Goal: Information Seeking & Learning: Learn about a topic

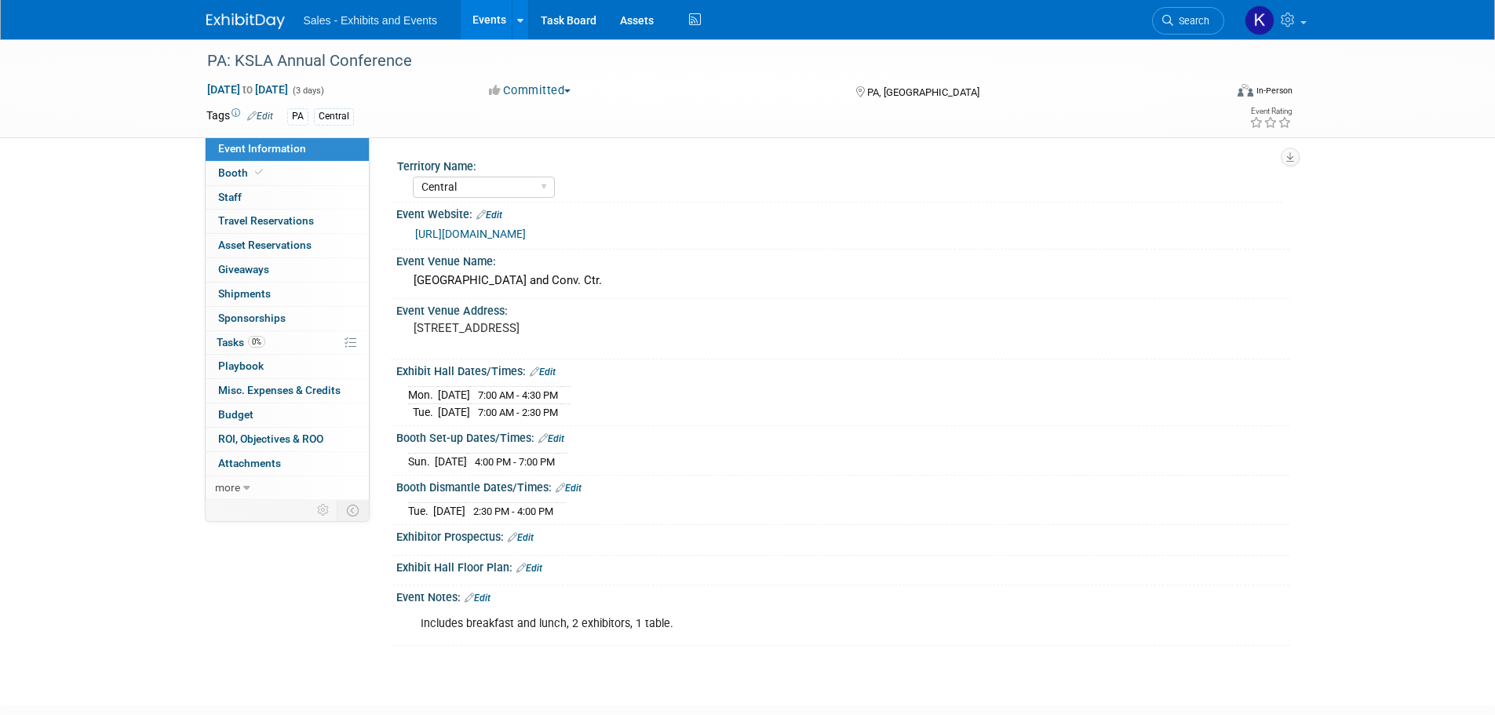
select select "Central"
drag, startPoint x: 0, startPoint y: 0, endPoint x: 258, endPoint y: 24, distance: 259.3
click at [244, 18] on img at bounding box center [245, 21] width 78 height 16
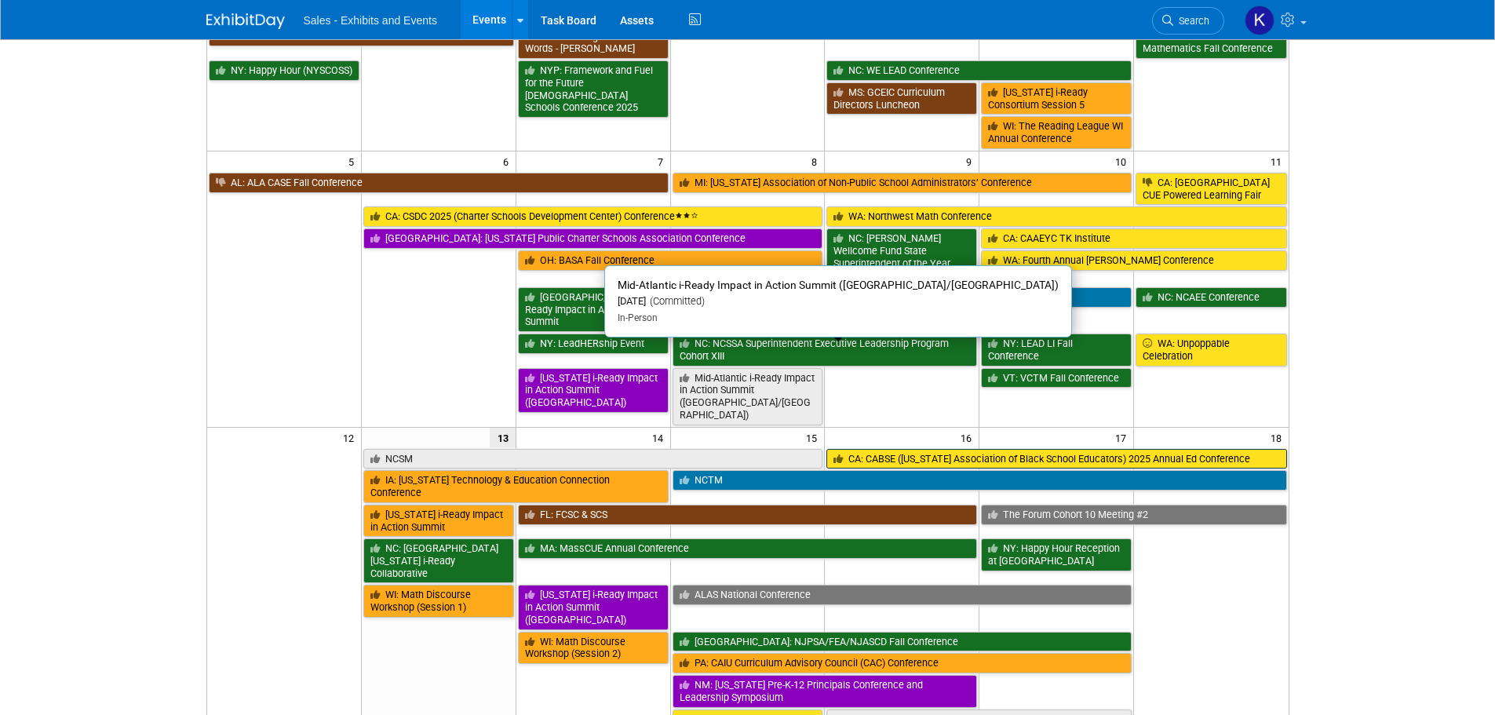
scroll to position [235, 0]
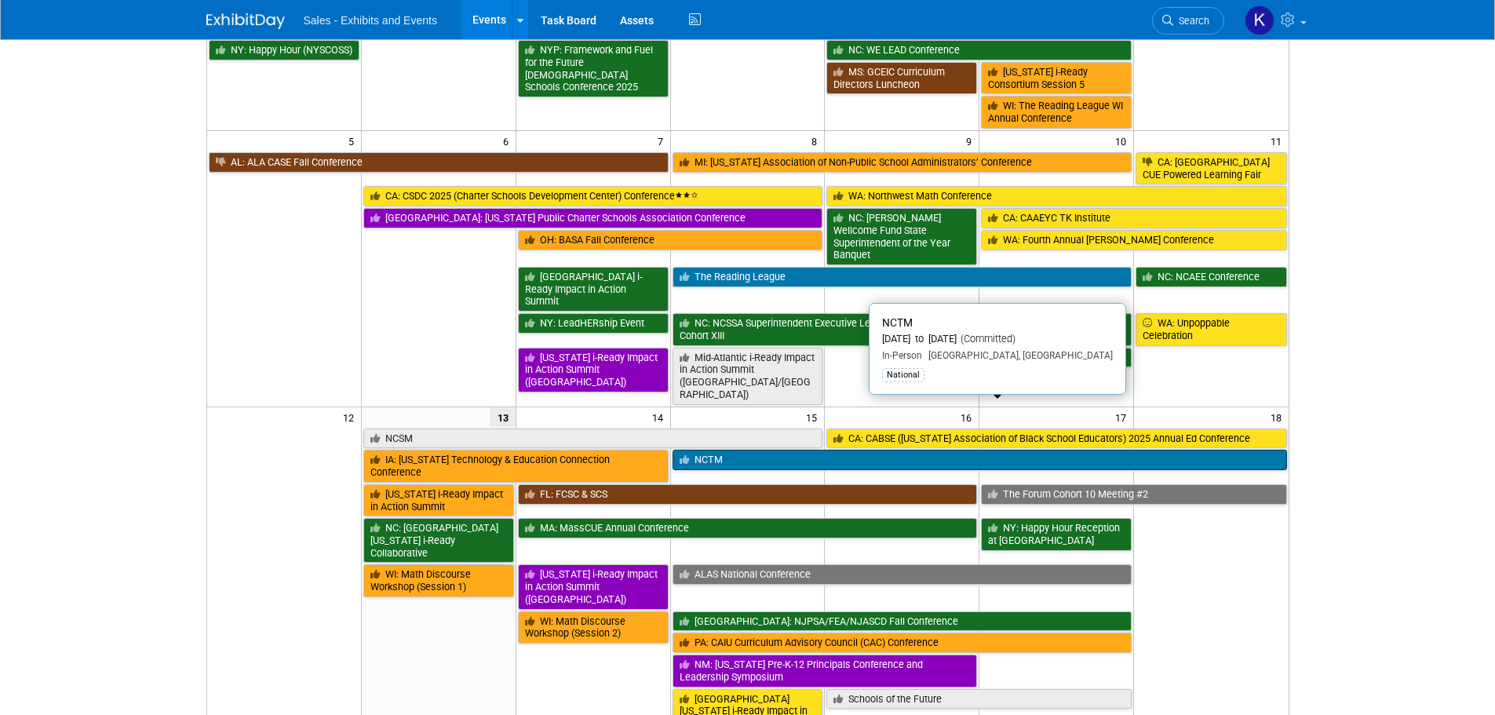
click at [695, 450] on link "NCTM" at bounding box center [980, 460] width 615 height 20
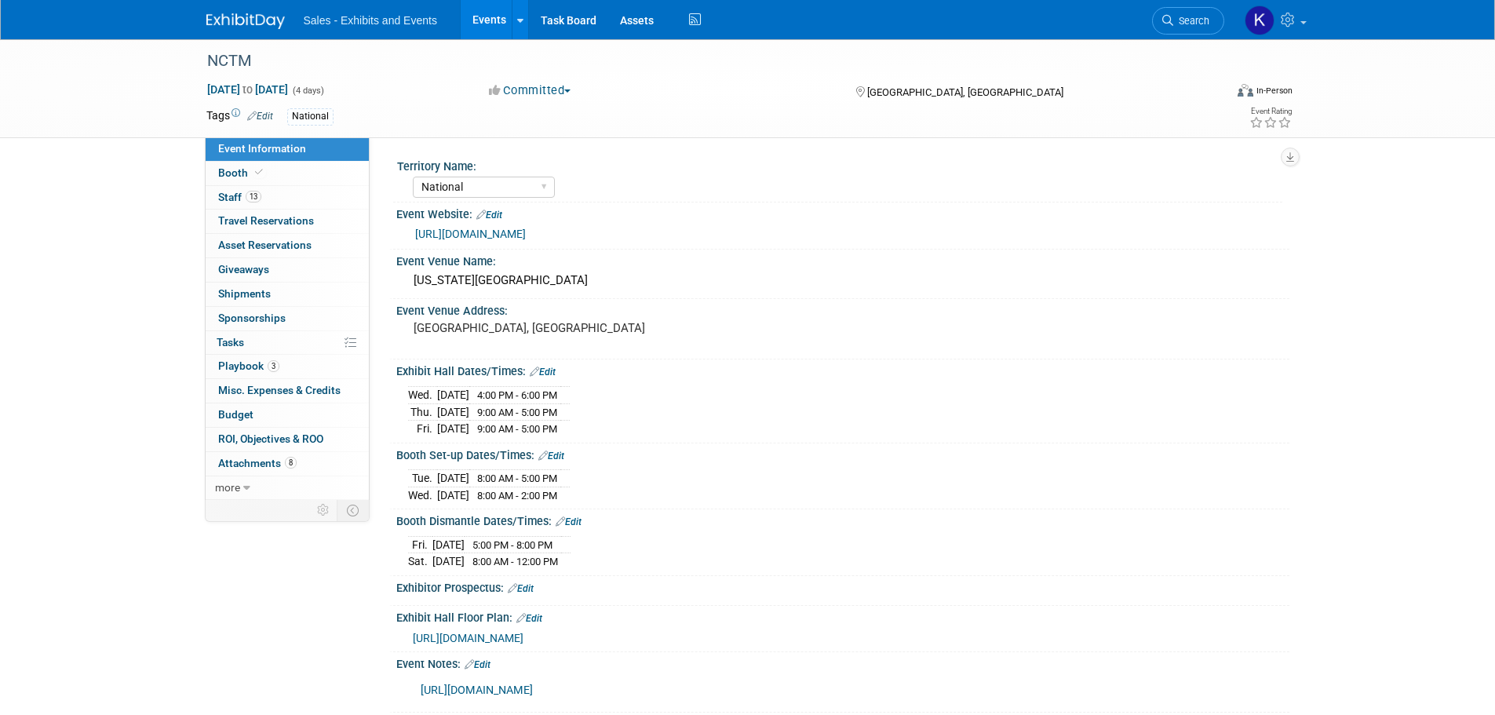
select select "National"
click at [235, 367] on span "Playbook 3" at bounding box center [248, 365] width 61 height 13
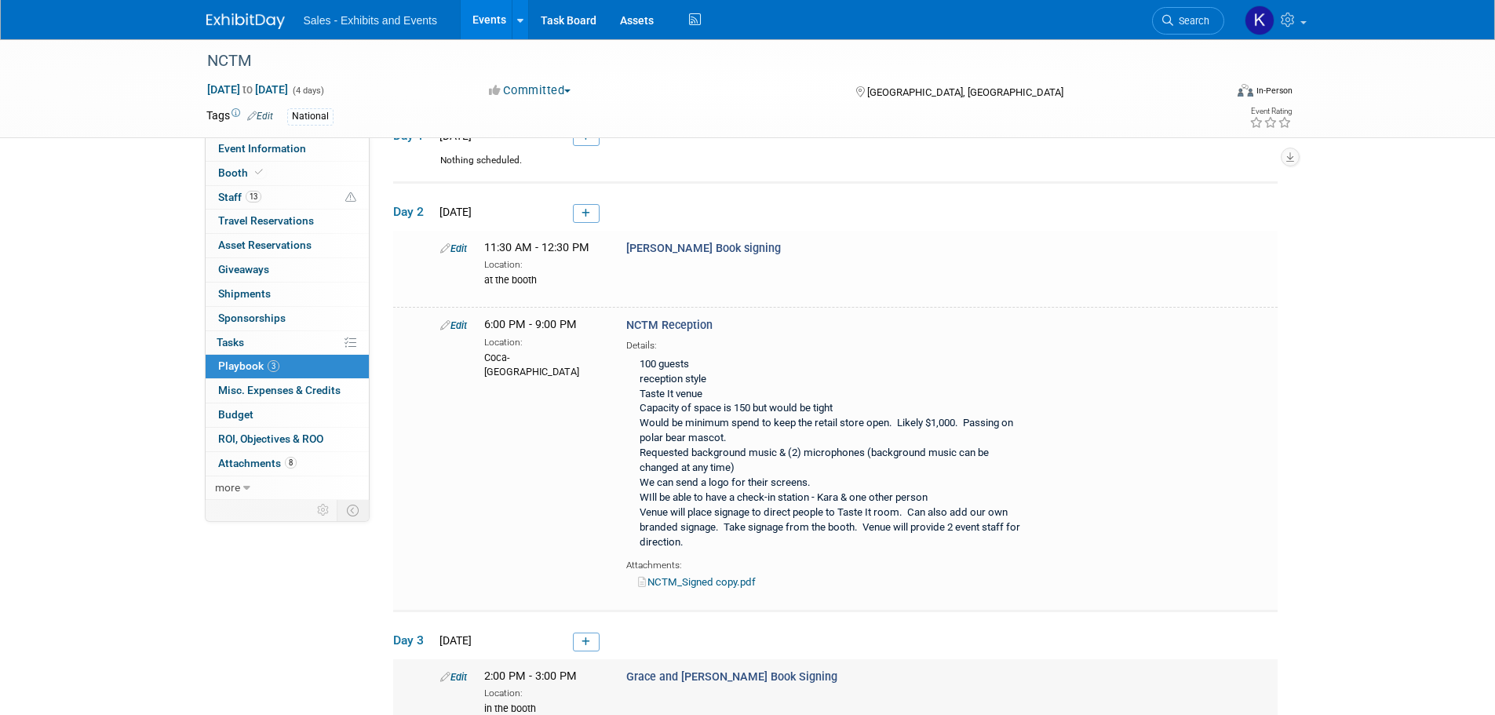
scroll to position [314, 0]
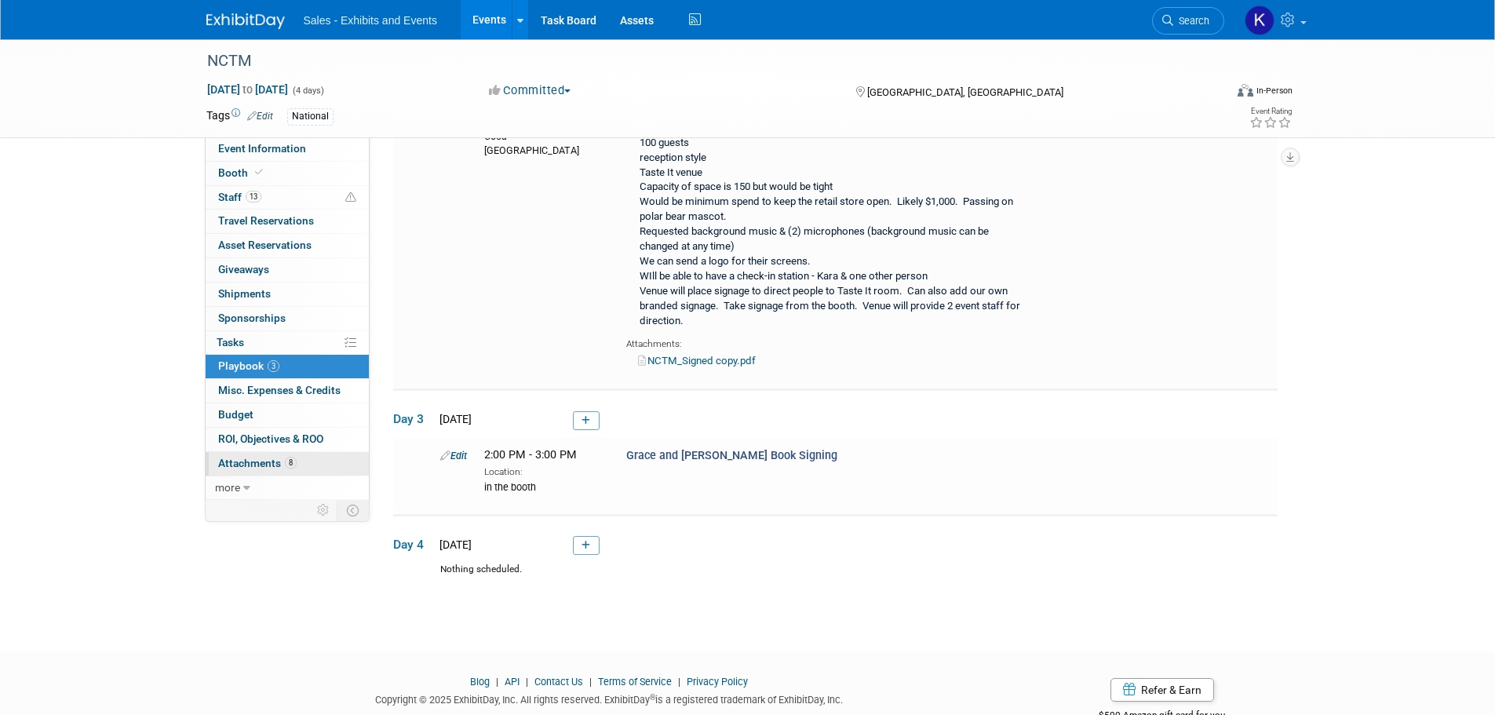
drag, startPoint x: 255, startPoint y: 458, endPoint x: 314, endPoint y: 458, distance: 58.9
click at [256, 458] on span "Attachments 8" at bounding box center [257, 463] width 78 height 13
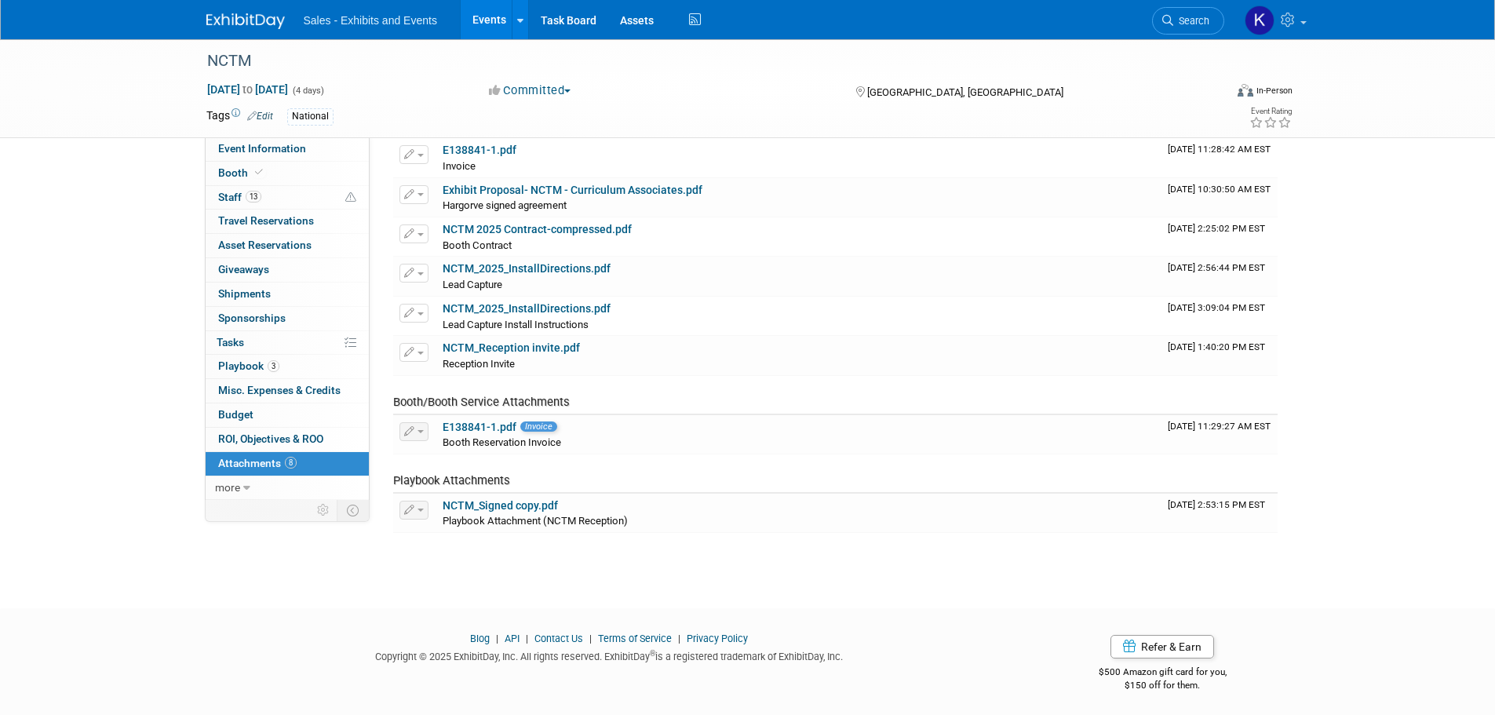
scroll to position [97, 0]
click at [236, 438] on span "ROI, Objectives & ROO 0" at bounding box center [270, 438] width 105 height 13
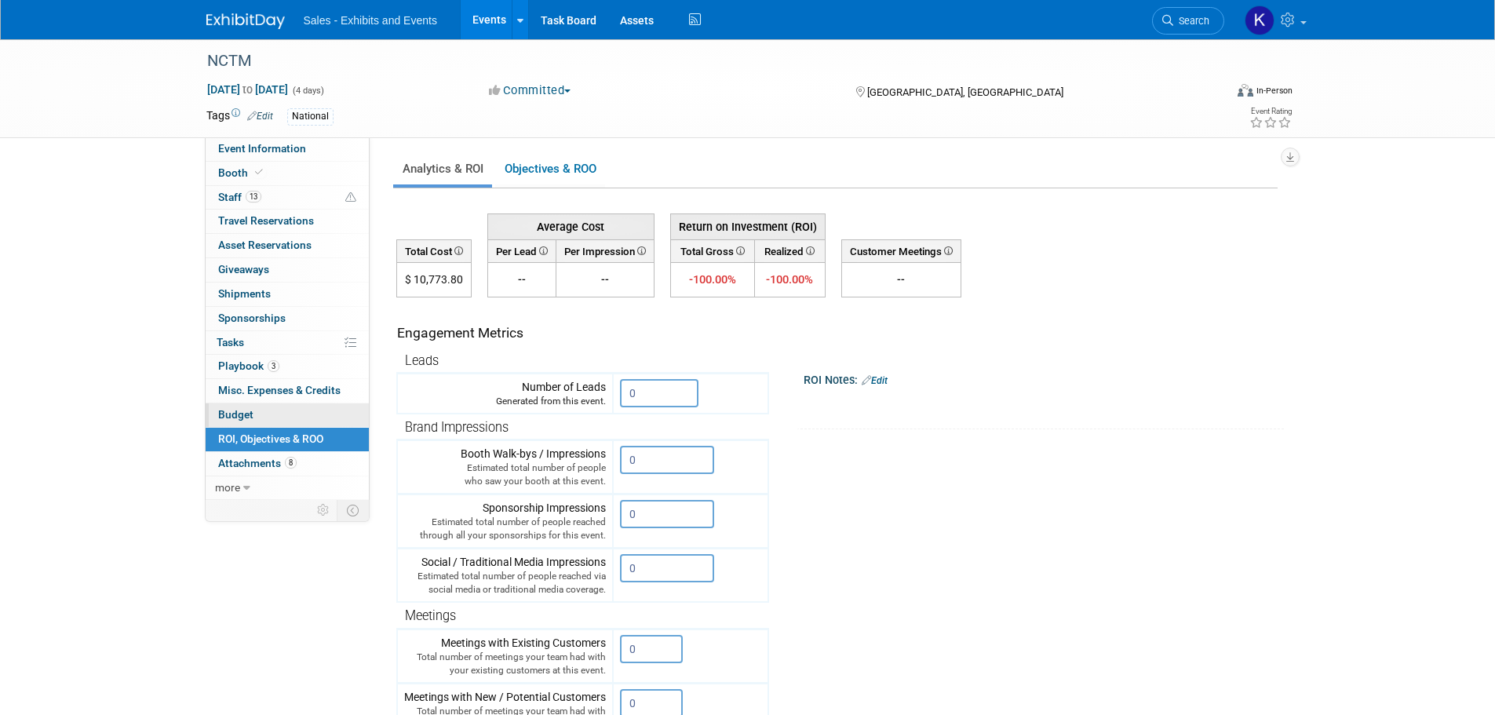
click at [240, 416] on span "Budget" at bounding box center [235, 414] width 35 height 13
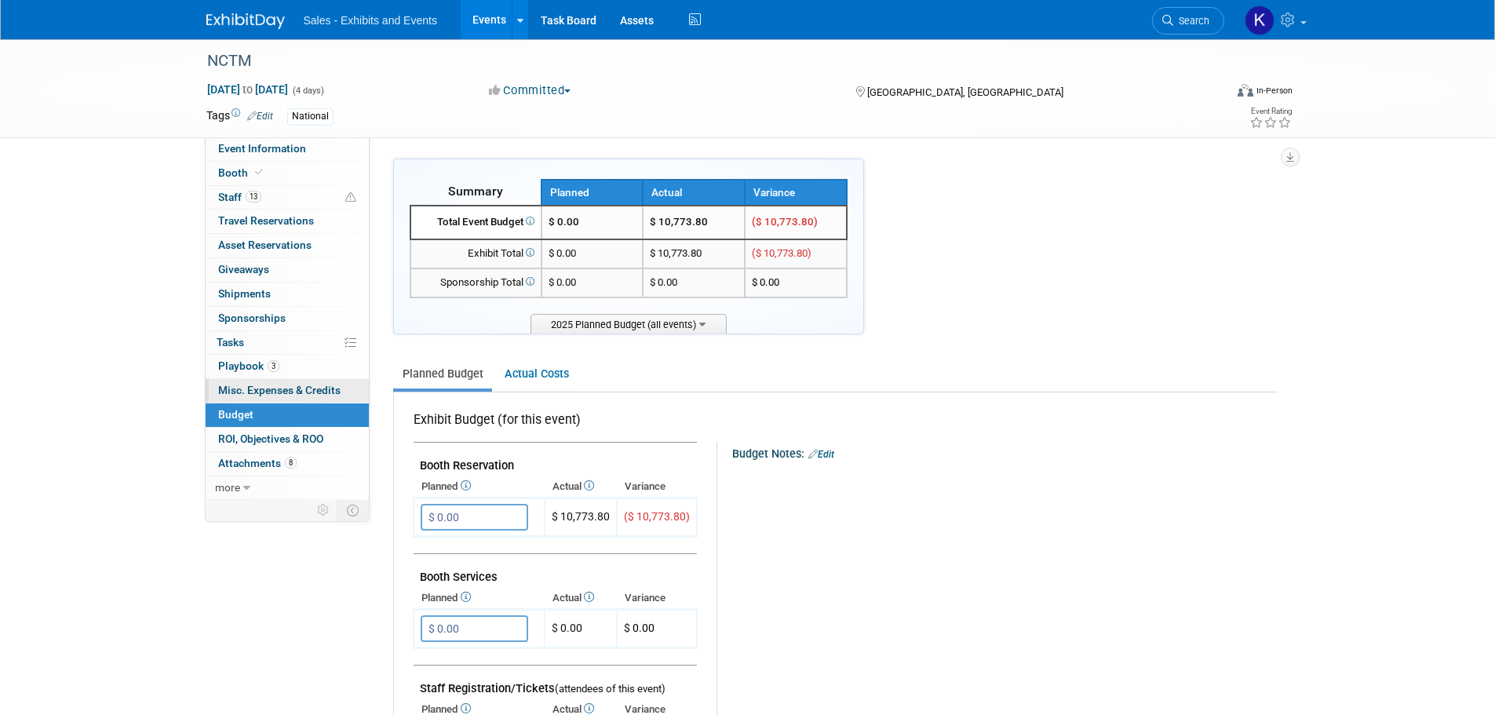
click at [250, 392] on span "Misc. Expenses & Credits 0" at bounding box center [279, 390] width 122 height 13
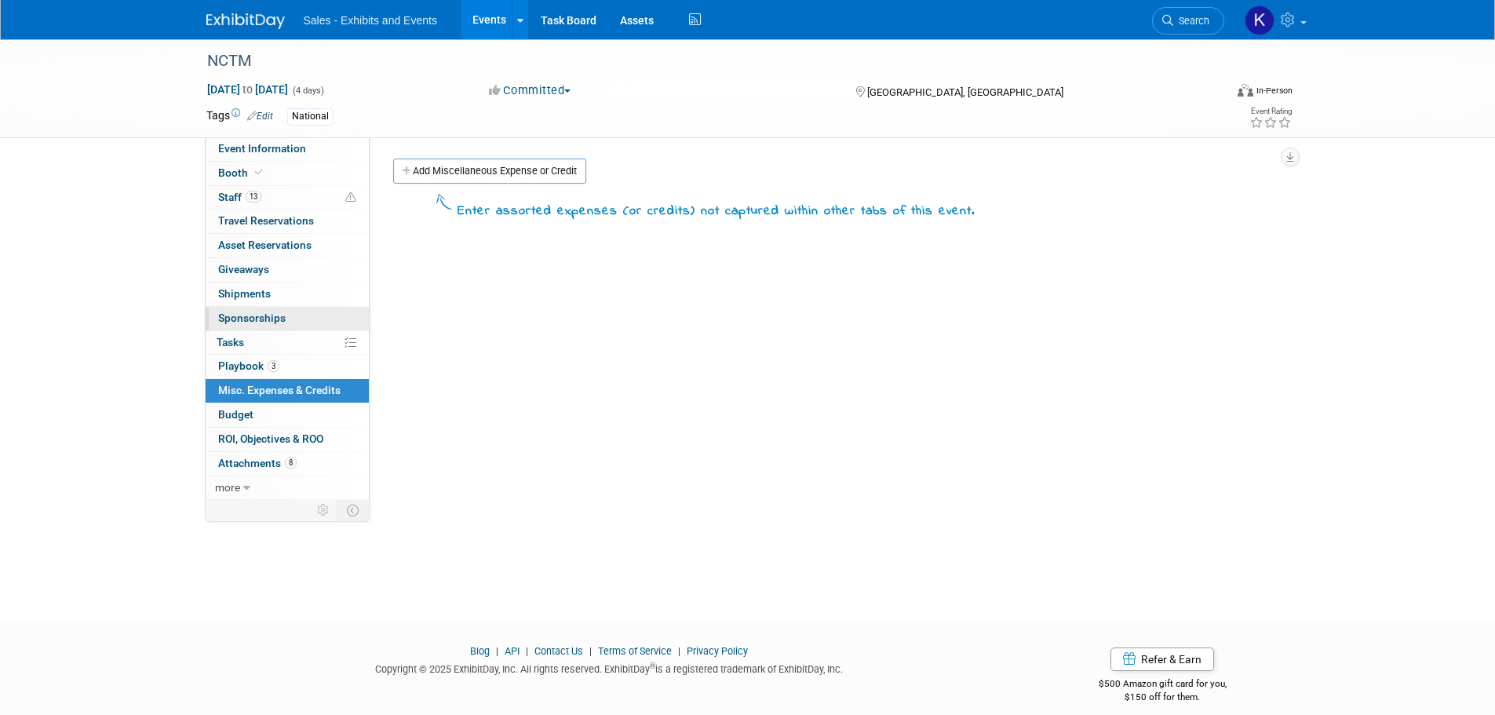
click at [250, 325] on link "0 Sponsorships 0" at bounding box center [287, 319] width 163 height 24
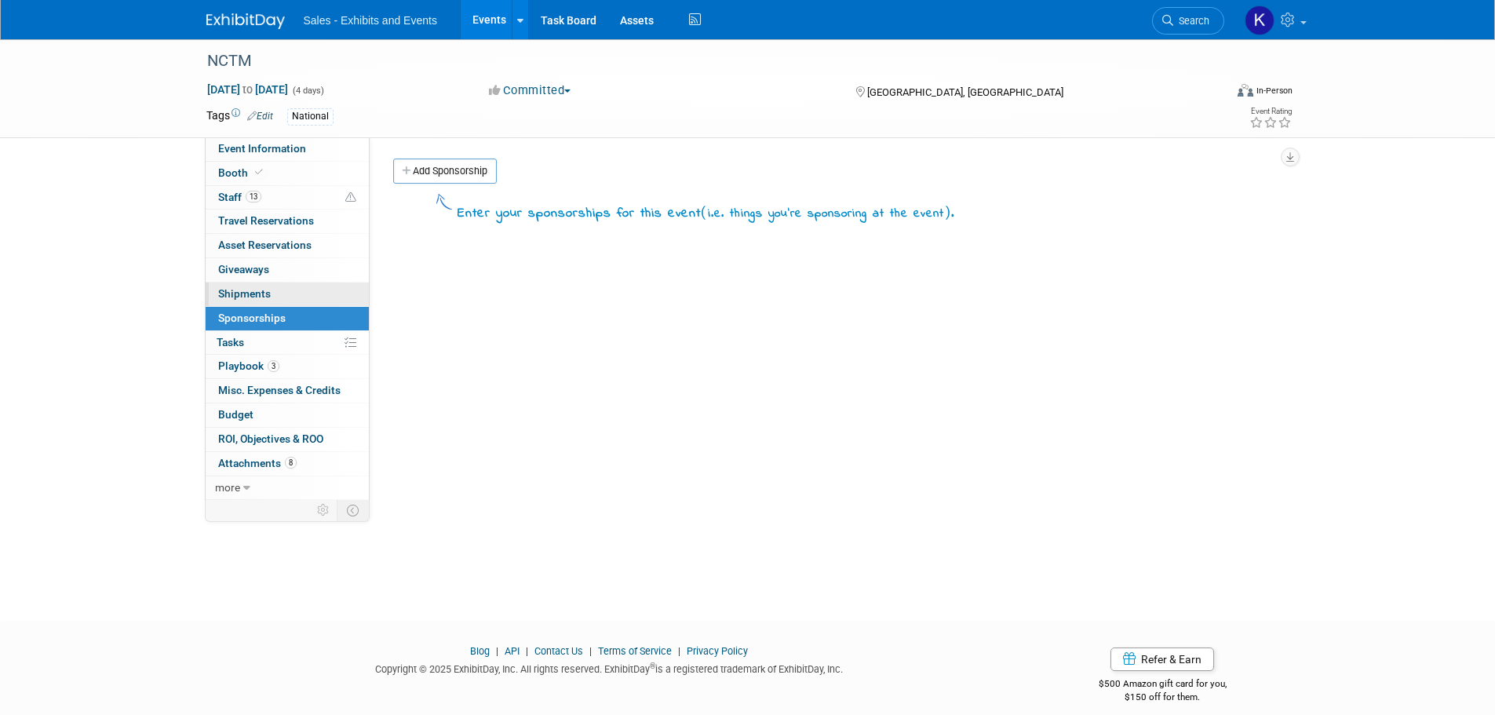
click at [245, 287] on span "Shipments 0" at bounding box center [244, 293] width 53 height 13
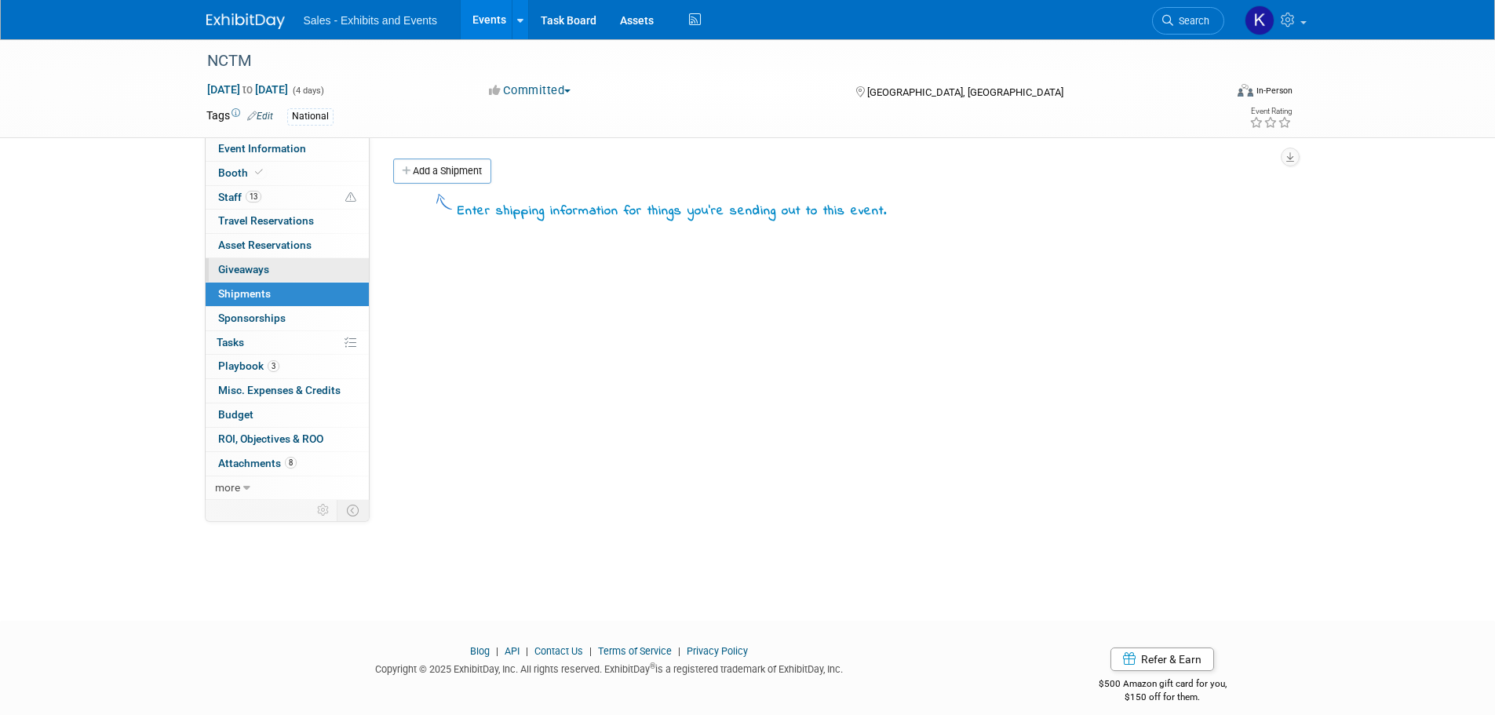
click at [249, 269] on span "Giveaways 0" at bounding box center [243, 269] width 51 height 13
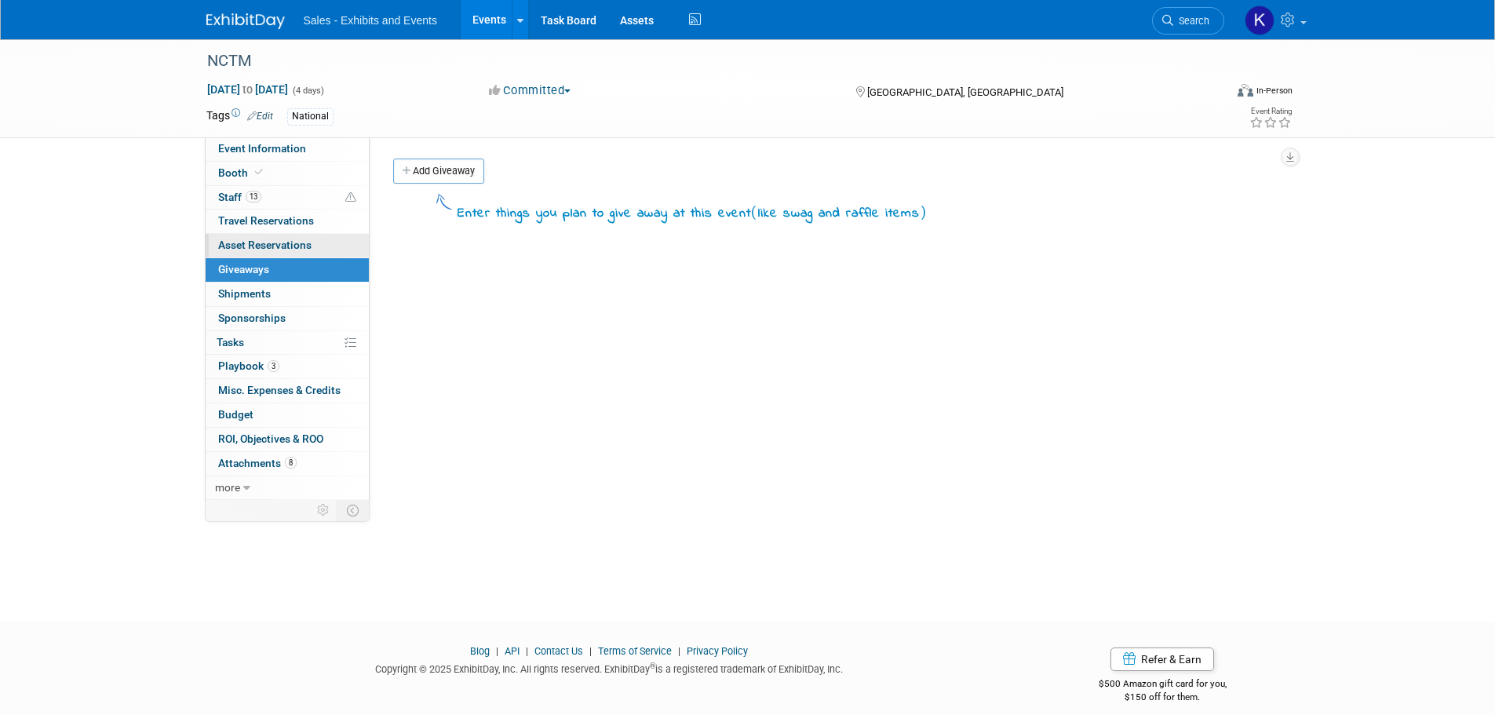
click at [261, 242] on span "Asset Reservations 0" at bounding box center [264, 245] width 93 height 13
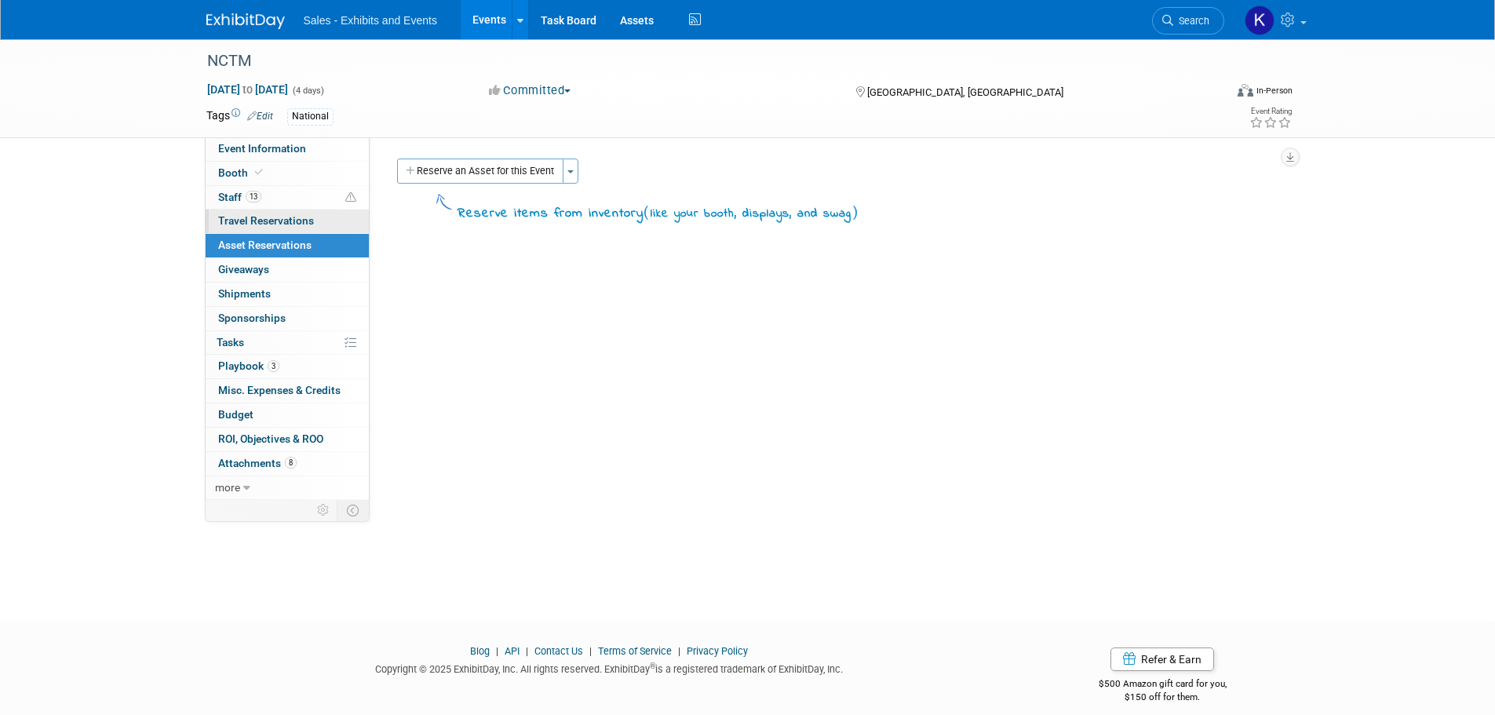
click at [277, 220] on span "Travel Reservations 0" at bounding box center [266, 220] width 96 height 13
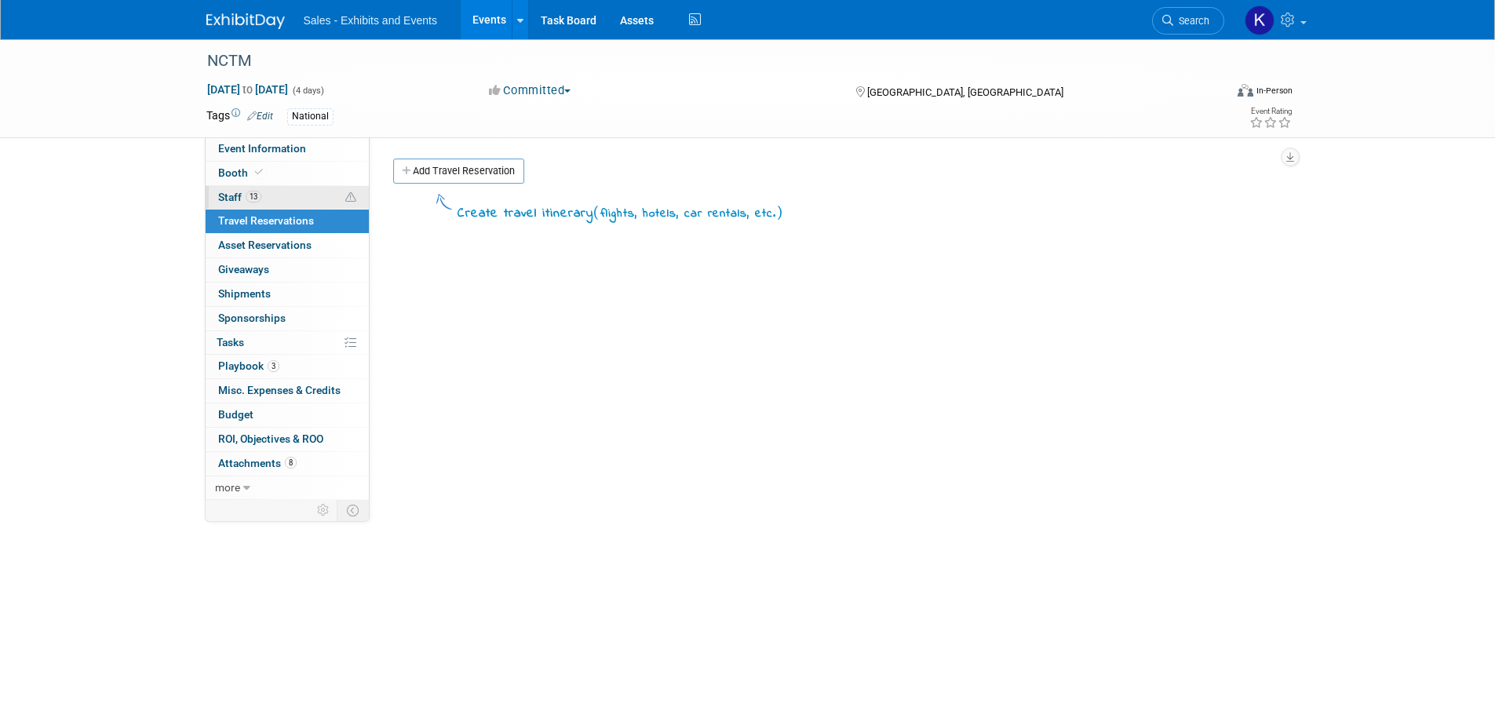
click at [224, 198] on span "Staff 13" at bounding box center [239, 197] width 43 height 13
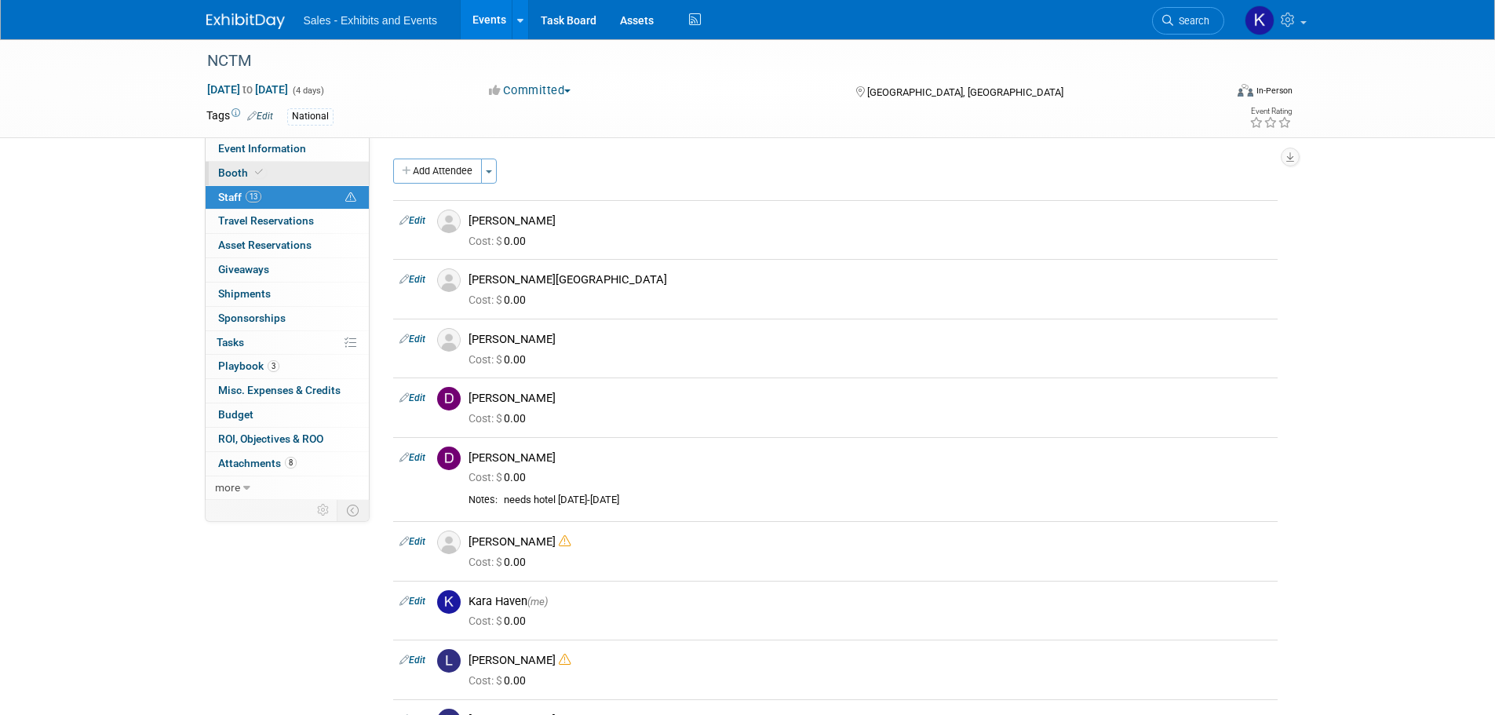
click at [226, 173] on span "Booth" at bounding box center [242, 172] width 48 height 13
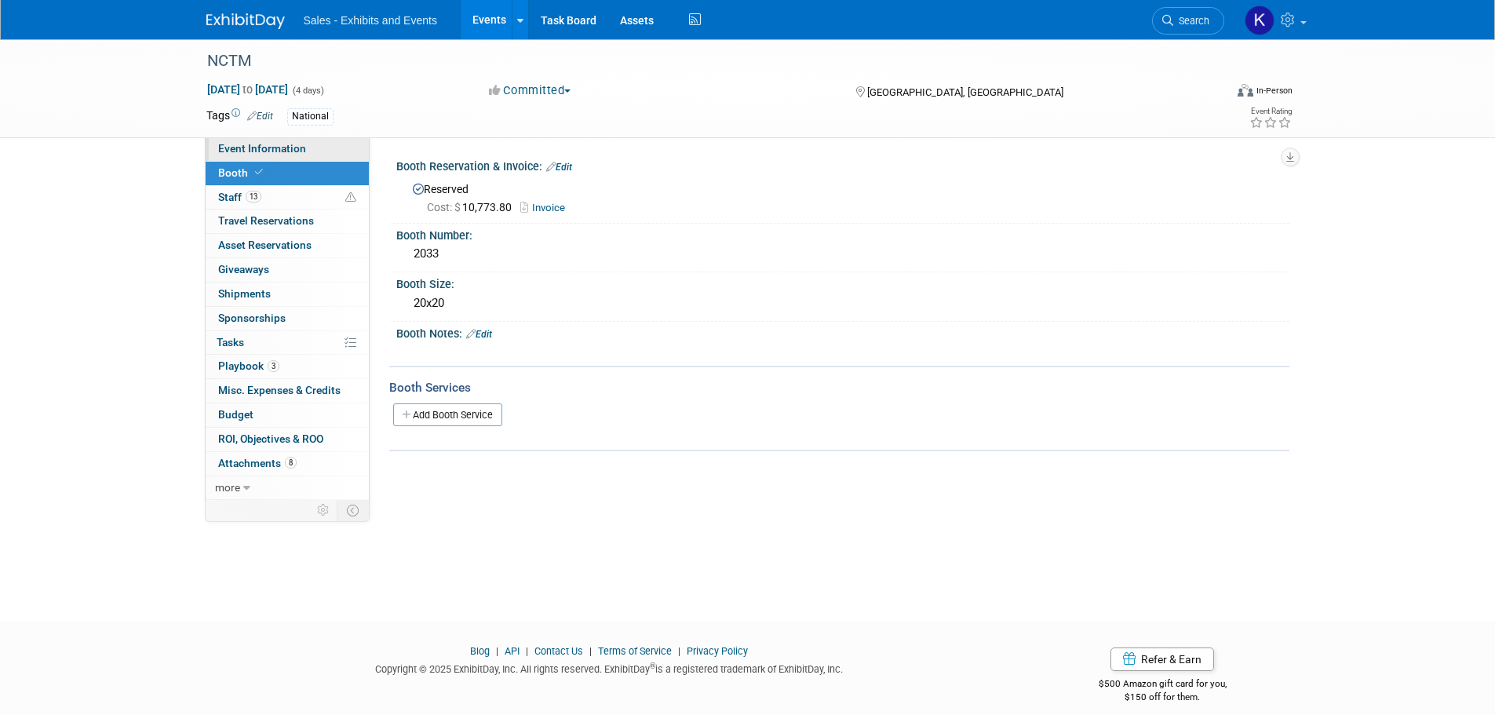
click at [235, 147] on span "Event Information" at bounding box center [262, 148] width 88 height 13
select select "National"
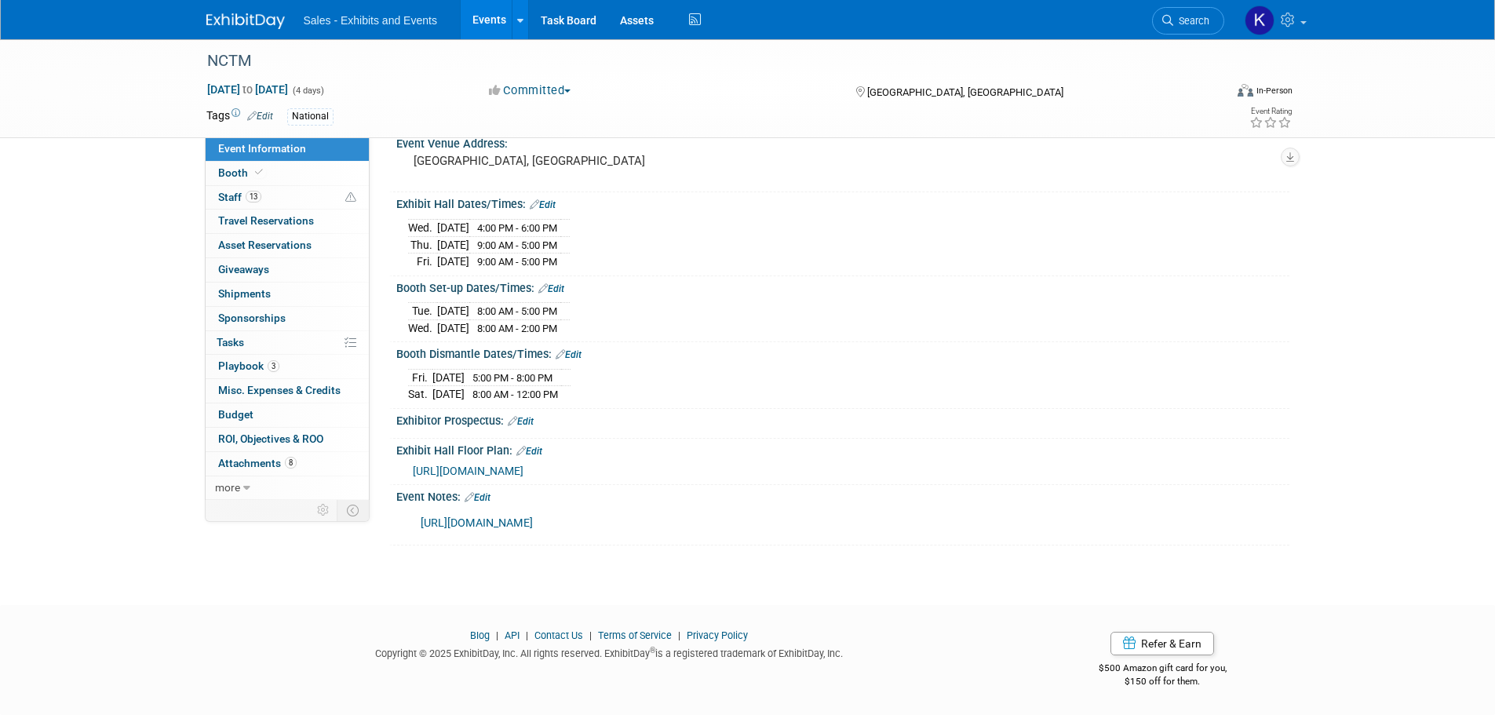
scroll to position [179, 0]
click at [533, 516] on link "https://curriculumassoc-my.sharepoint.com/:x:/g/personal/ahorne_cainc_com/EX2Wu…" at bounding box center [477, 522] width 112 height 13
click at [466, 516] on link "https://curriculumassoc-my.sharepoint.com/:x:/g/personal/ahorne_cainc_com/EX2Wu…" at bounding box center [477, 522] width 112 height 13
